Goal: Find specific page/section: Find specific page/section

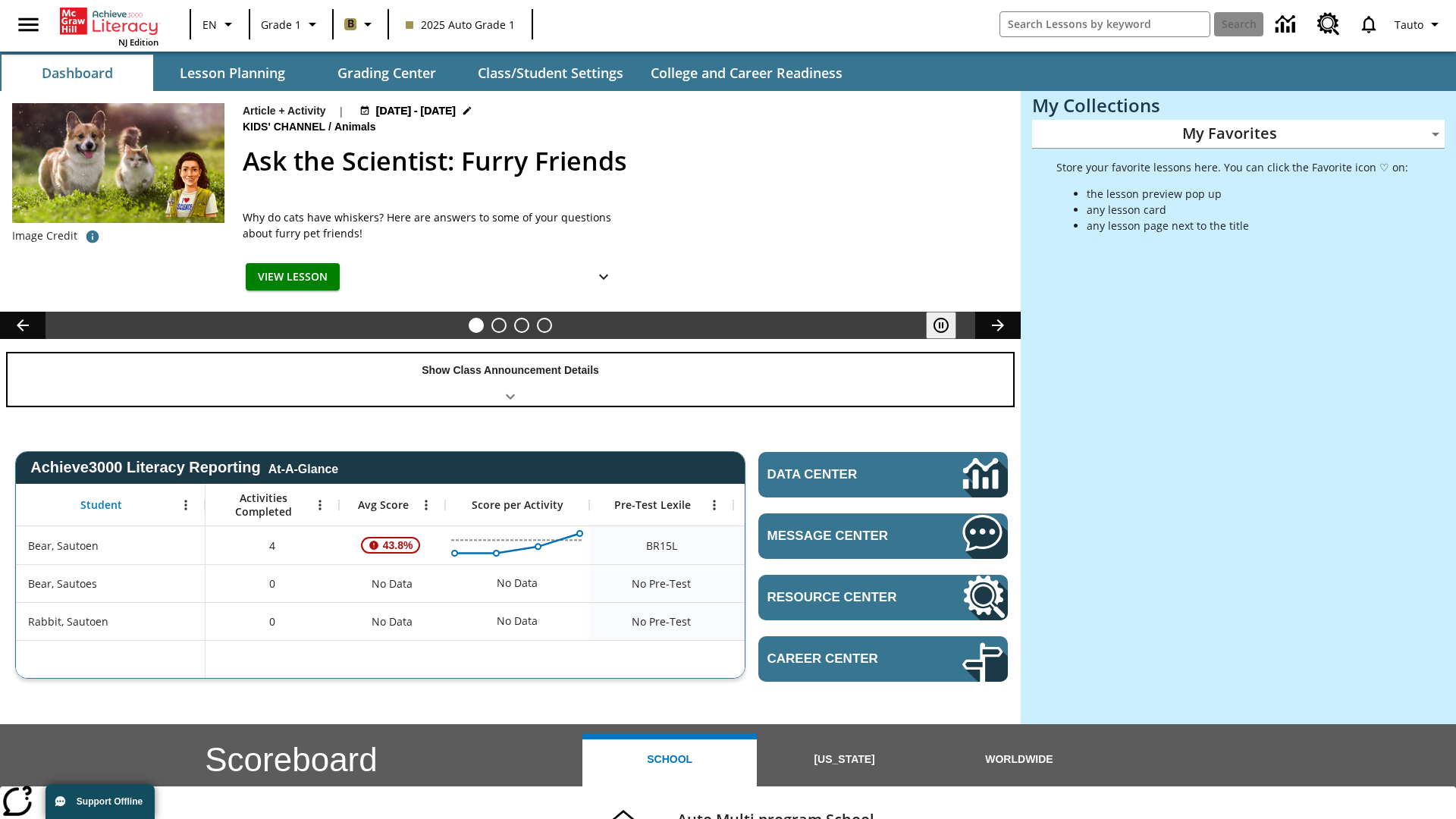
click at [510, 379] on div "Show Class Announcement Details" at bounding box center [510, 380] width 1005 height 52
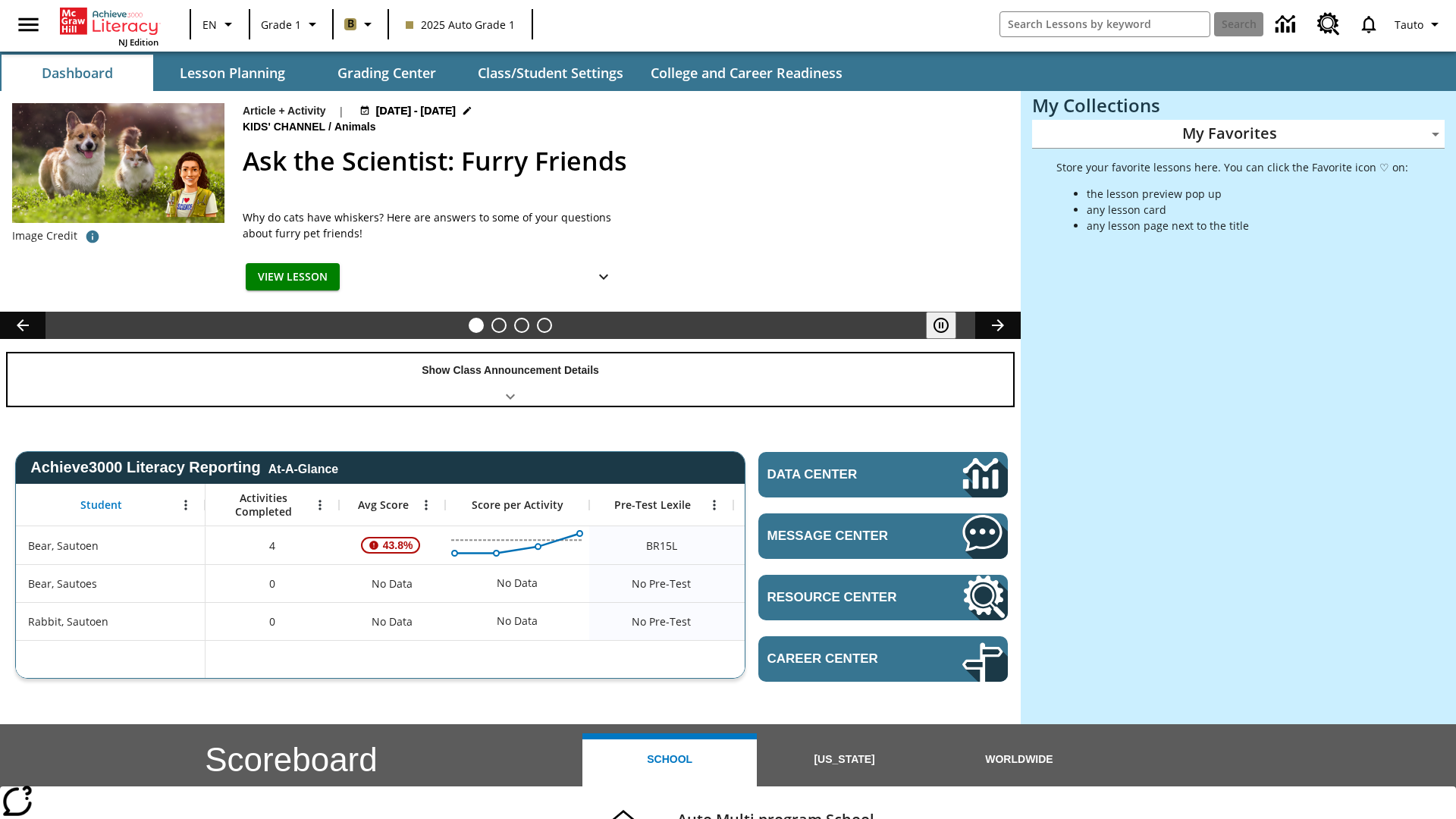
click at [510, 379] on div "Show Class Announcement Details" at bounding box center [510, 380] width 1005 height 52
